Goal: Task Accomplishment & Management: Manage account settings

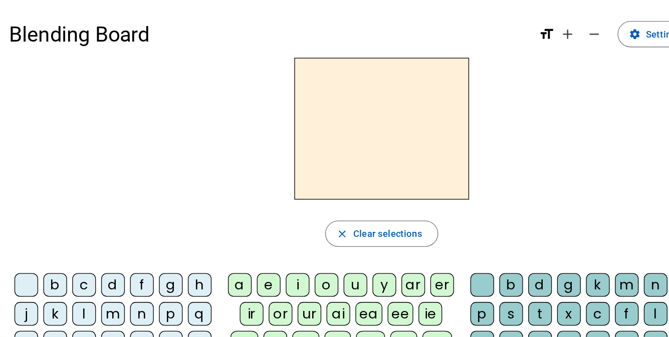
click at [88, 238] on div "m" at bounding box center [87, 239] width 18 height 18
click at [184, 216] on div "a" at bounding box center [184, 217] width 18 height 18
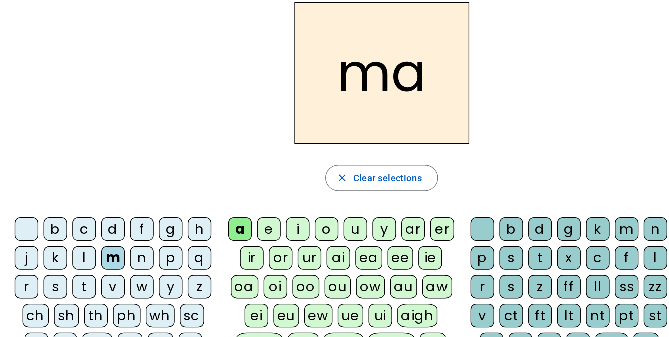
click at [64, 261] on div "t" at bounding box center [65, 261] width 18 height 18
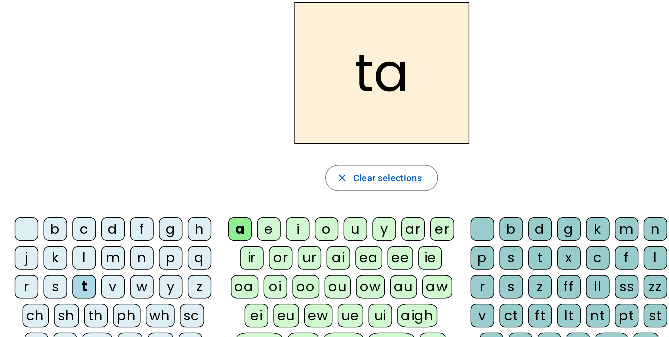
click at [397, 215] on div "b" at bounding box center [391, 217] width 18 height 18
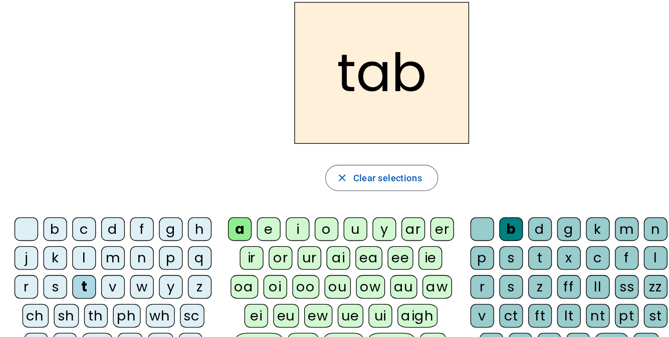
click at [199, 221] on div "e" at bounding box center [206, 217] width 18 height 18
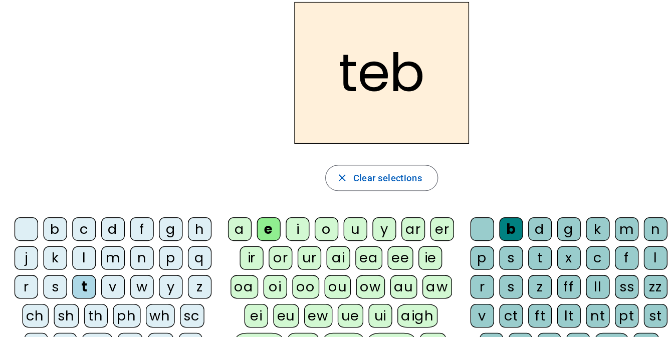
click at [292, 213] on div "y" at bounding box center [294, 217] width 18 height 18
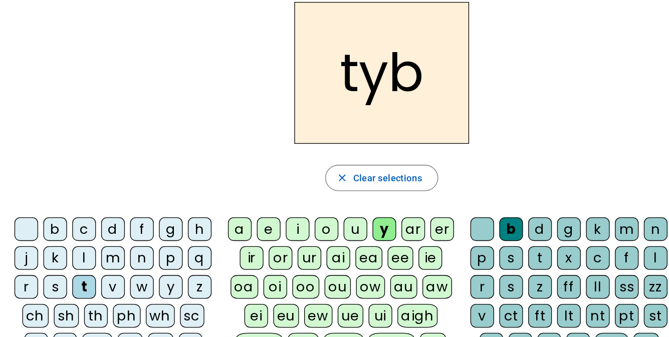
click at [368, 210] on div at bounding box center [369, 217] width 18 height 18
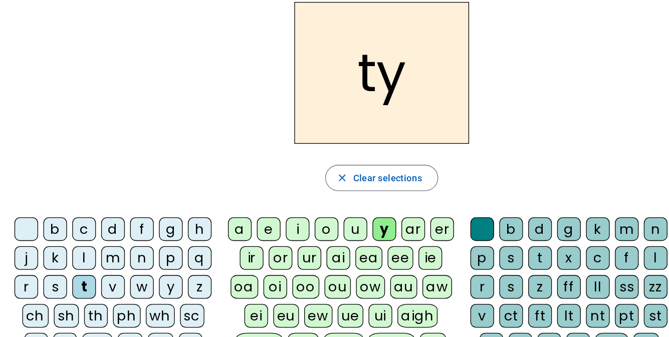
click at [44, 236] on div "k" at bounding box center [43, 239] width 18 height 18
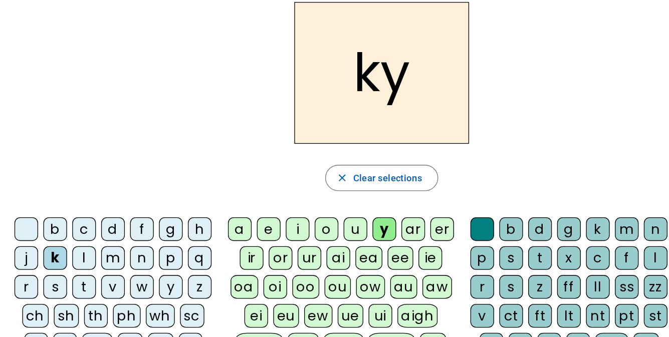
click at [319, 107] on h2 "ky" at bounding box center [291, 98] width 133 height 108
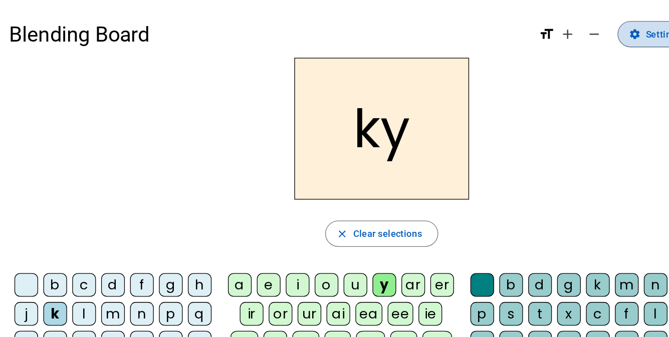
click at [500, 26] on span "Settings" at bounding box center [506, 26] width 27 height 12
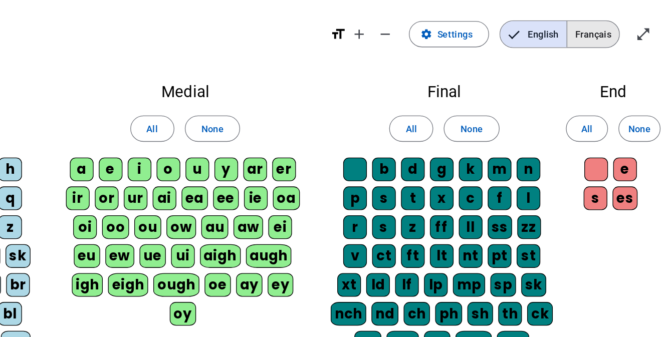
click at [609, 19] on span "Français" at bounding box center [613, 26] width 40 height 20
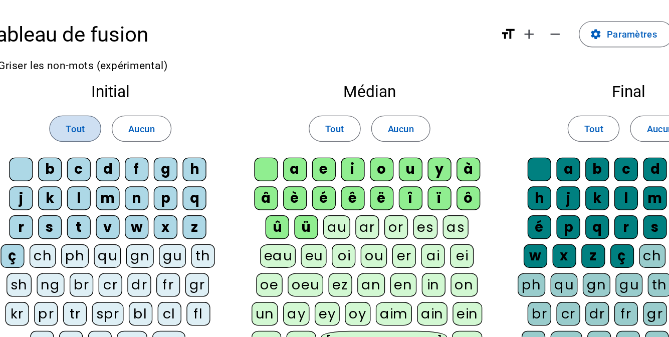
click at [83, 99] on span "Tout" at bounding box center [77, 98] width 15 height 12
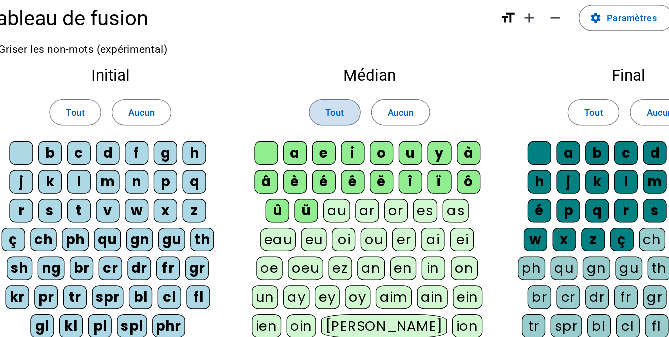
click at [269, 104] on span "Tout" at bounding box center [274, 98] width 15 height 12
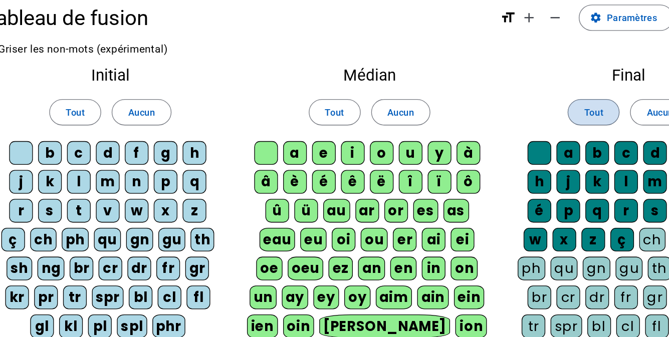
click at [467, 97] on span "Tout" at bounding box center [472, 98] width 15 height 12
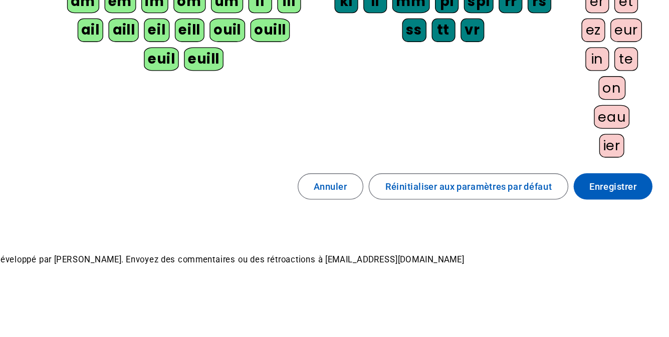
scroll to position [203, 0]
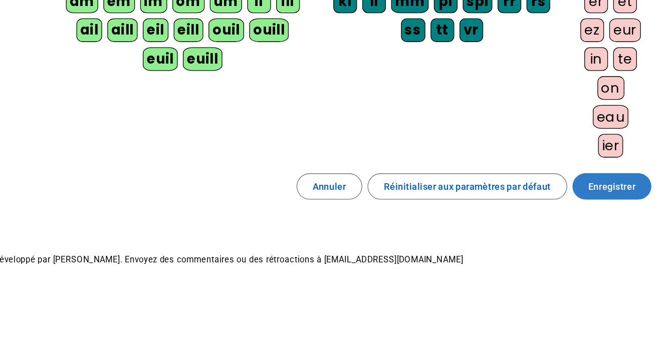
click at [643, 221] on span "Enregistrer" at bounding box center [627, 222] width 36 height 12
